Goal: Navigation & Orientation: Find specific page/section

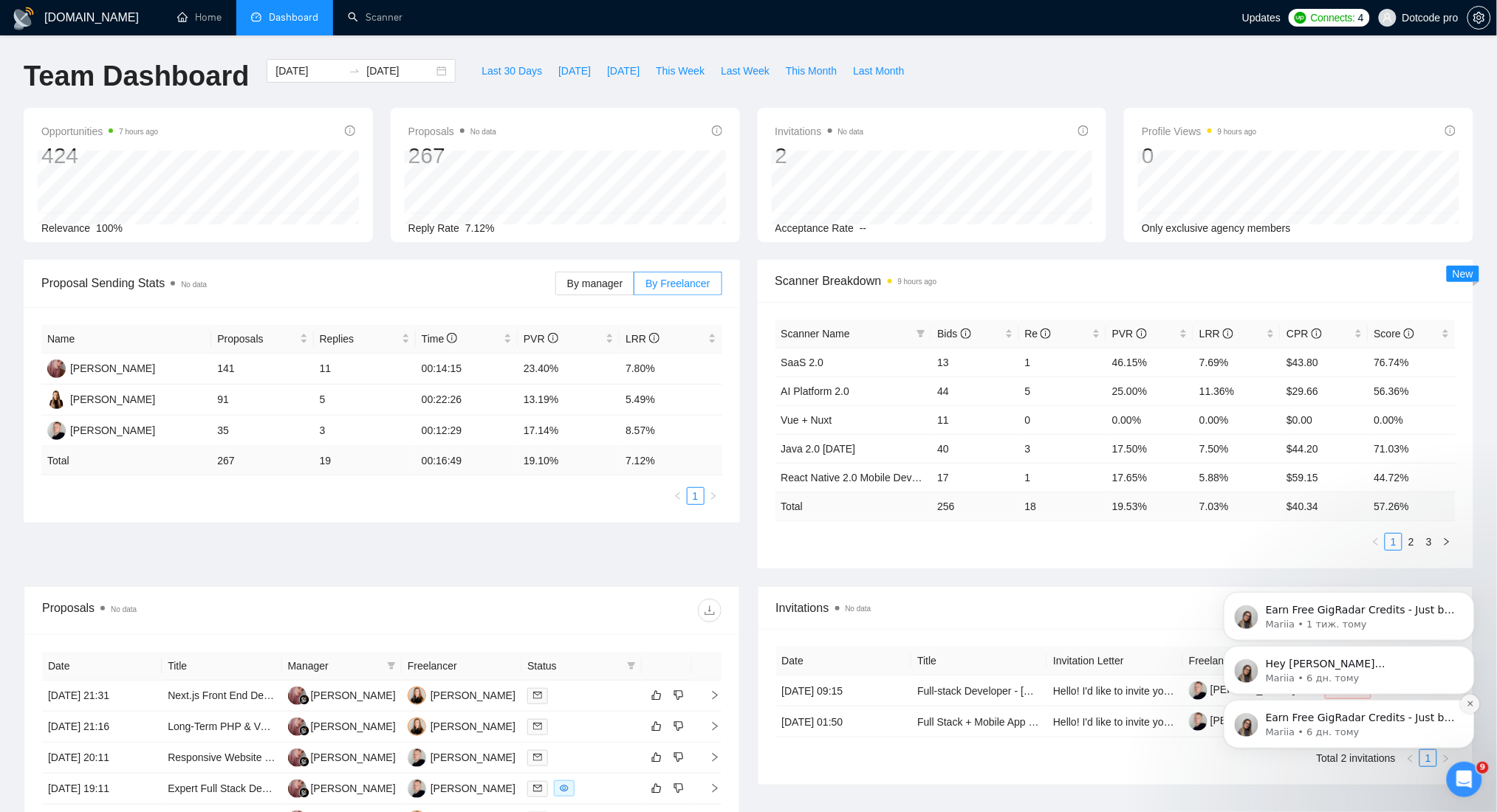
click at [1470, 704] on icon "Dismiss notification" at bounding box center [1469, 703] width 6 height 6
click at [1467, 700] on icon "Dismiss notification" at bounding box center [1470, 703] width 8 height 8
click at [1471, 702] on icon "Dismiss notification" at bounding box center [1470, 703] width 8 height 8
click at [1471, 699] on icon "Dismiss notification" at bounding box center [1470, 703] width 8 height 8
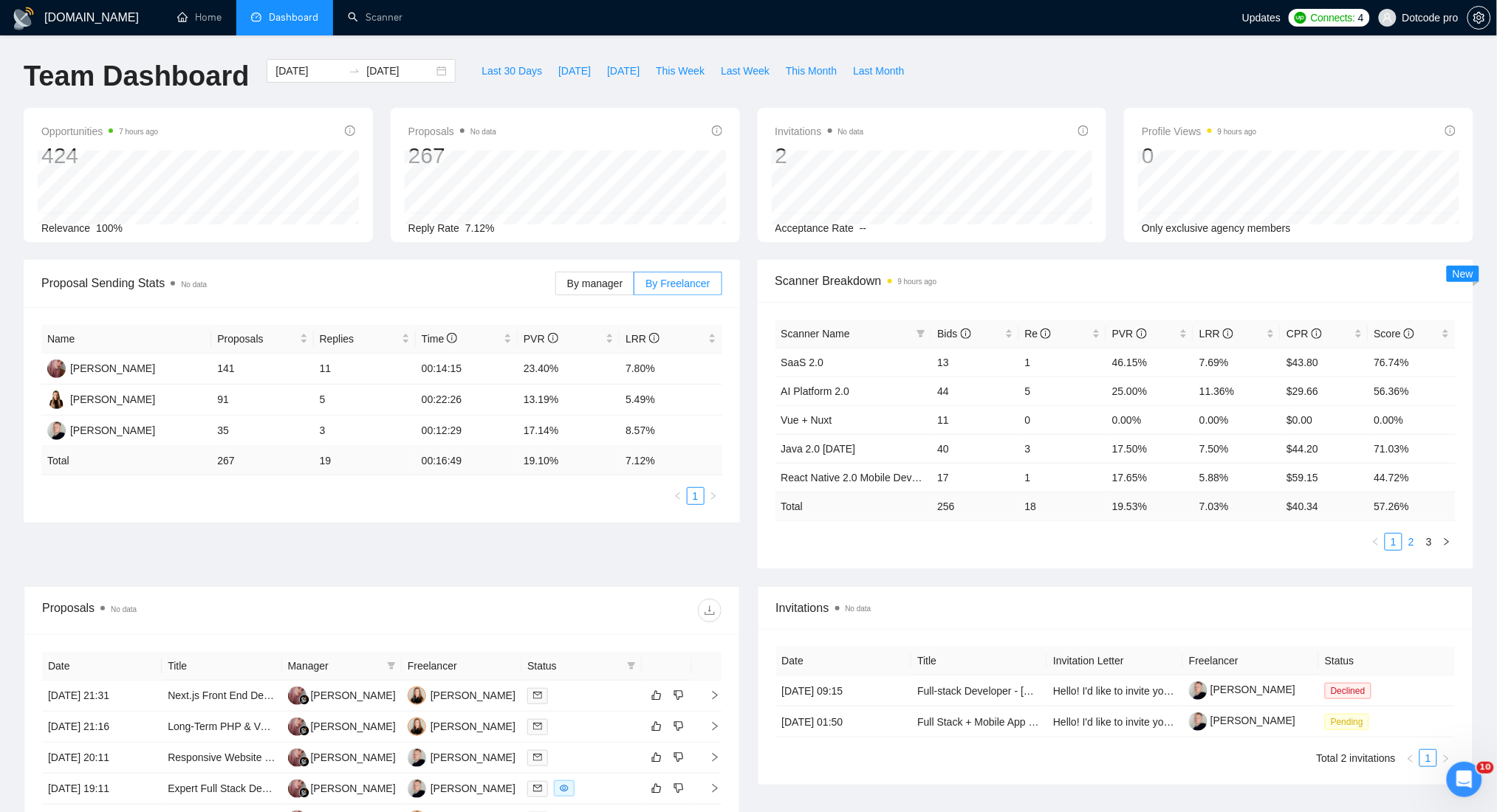
click at [1413, 543] on link "2" at bounding box center [1411, 542] width 16 height 16
click at [1403, 542] on link "2" at bounding box center [1411, 542] width 16 height 16
click at [1395, 545] on link "1" at bounding box center [1394, 542] width 16 height 16
click at [1058, 332] on span "Re" at bounding box center [1057, 334] width 64 height 16
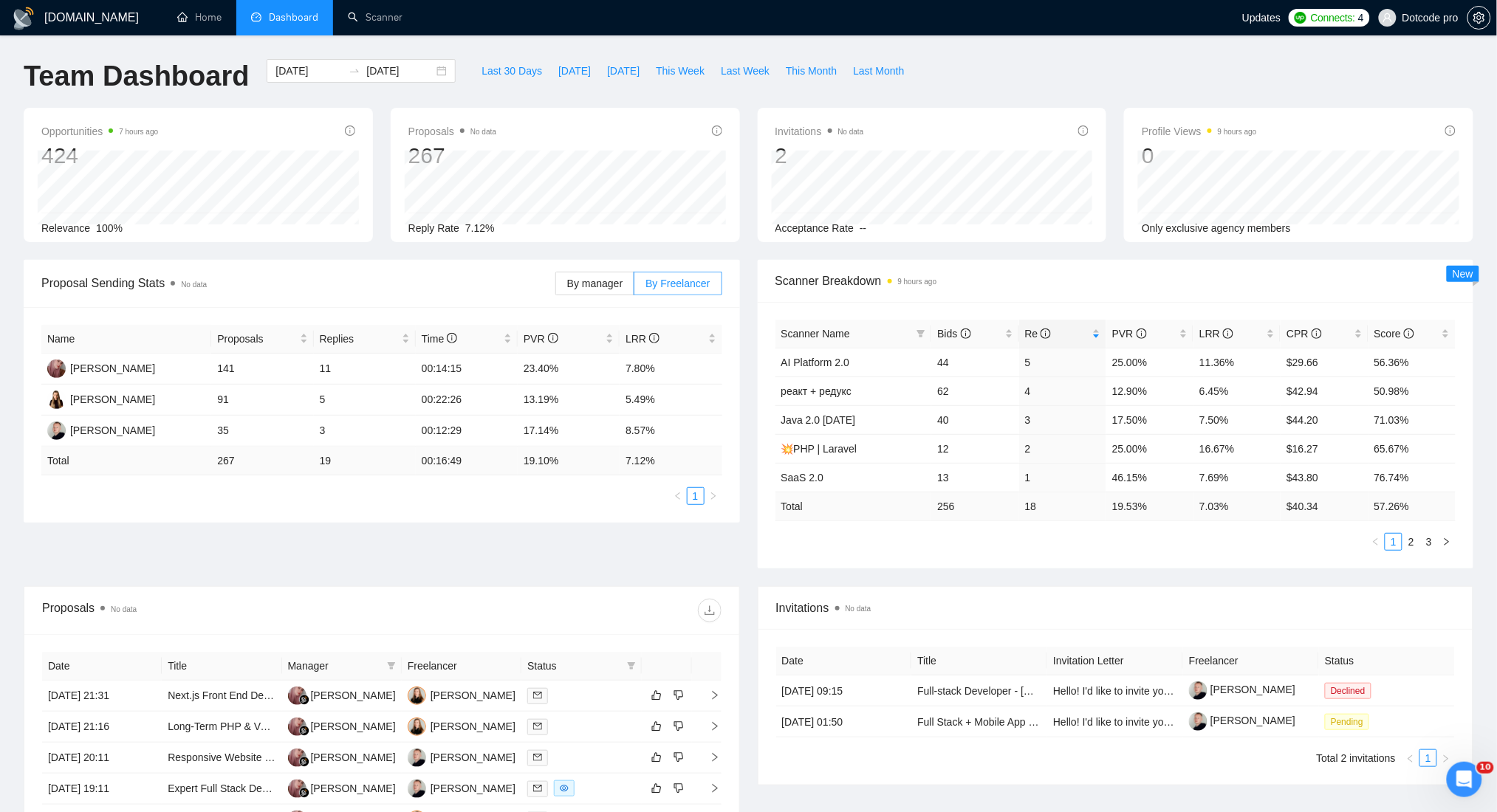
click at [1014, 559] on div "Scanner Name Bids Re PVR LRR CPR Score AI Platform 2.0 44 5 25.00% 11.36% $29.6…" at bounding box center [1115, 435] width 716 height 266
